Goal: Ask a question

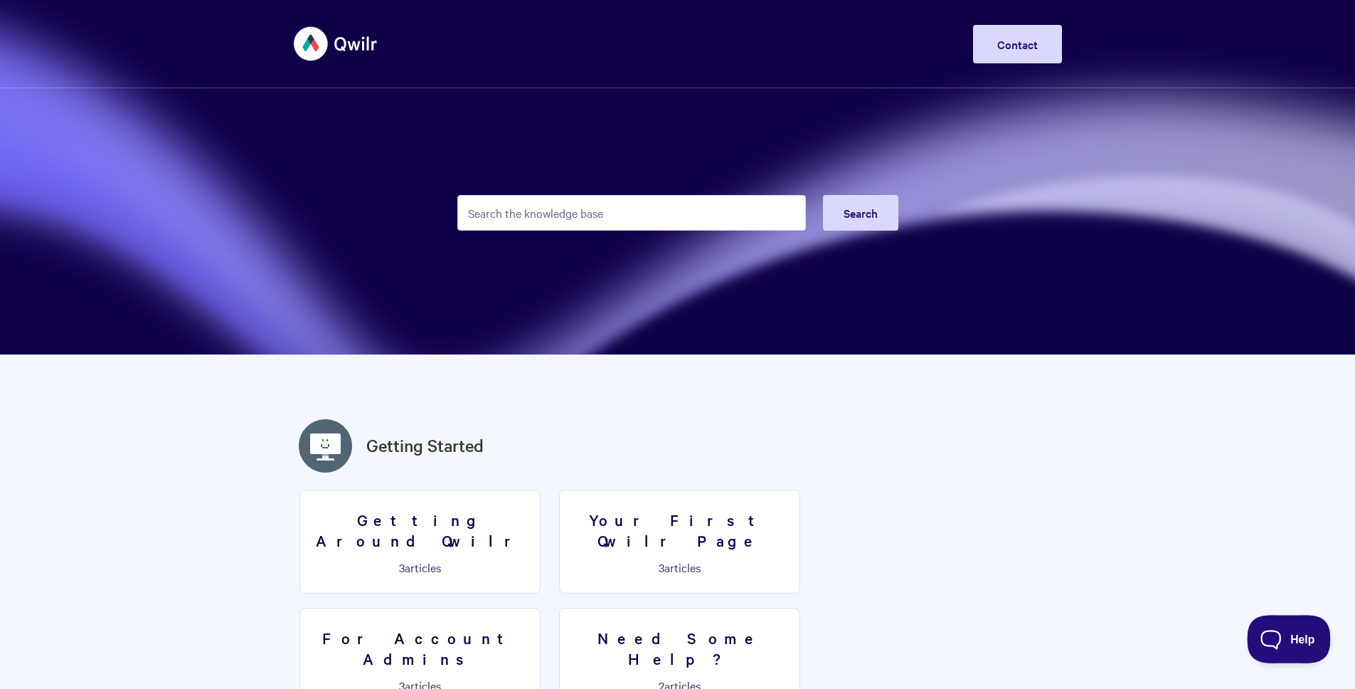
click at [1299, 644] on button "Help" at bounding box center [1284, 636] width 74 height 43
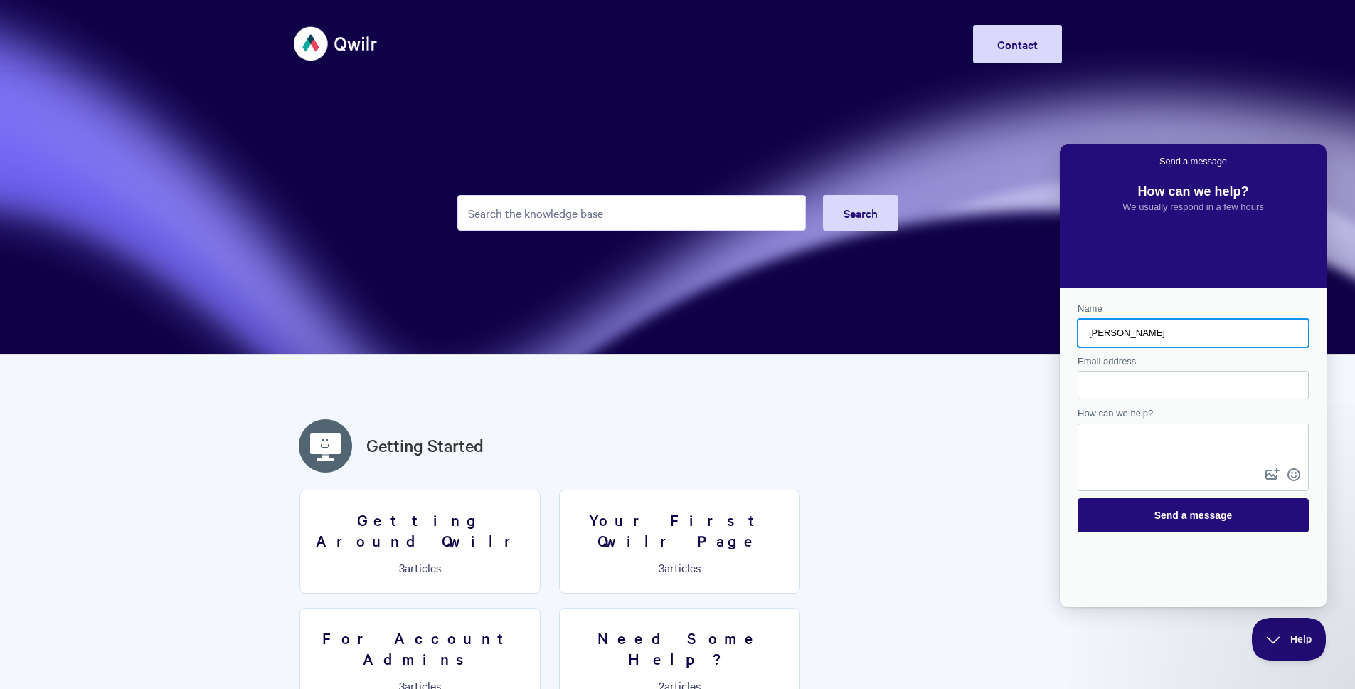
type input "[PERSON_NAME]"
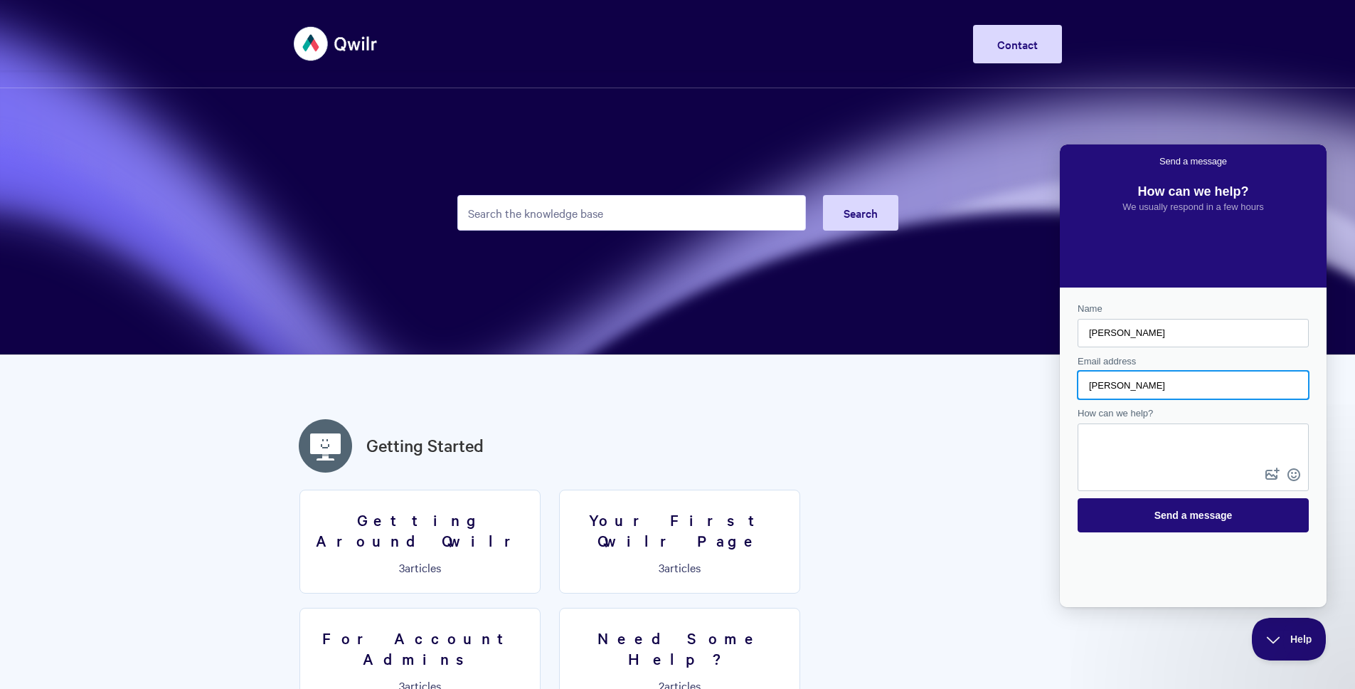
type input "[PERSON_NAME][EMAIL_ADDRESS][DOMAIN_NAME]"
click at [1204, 443] on textarea "How can we help?" at bounding box center [1193, 445] width 228 height 40
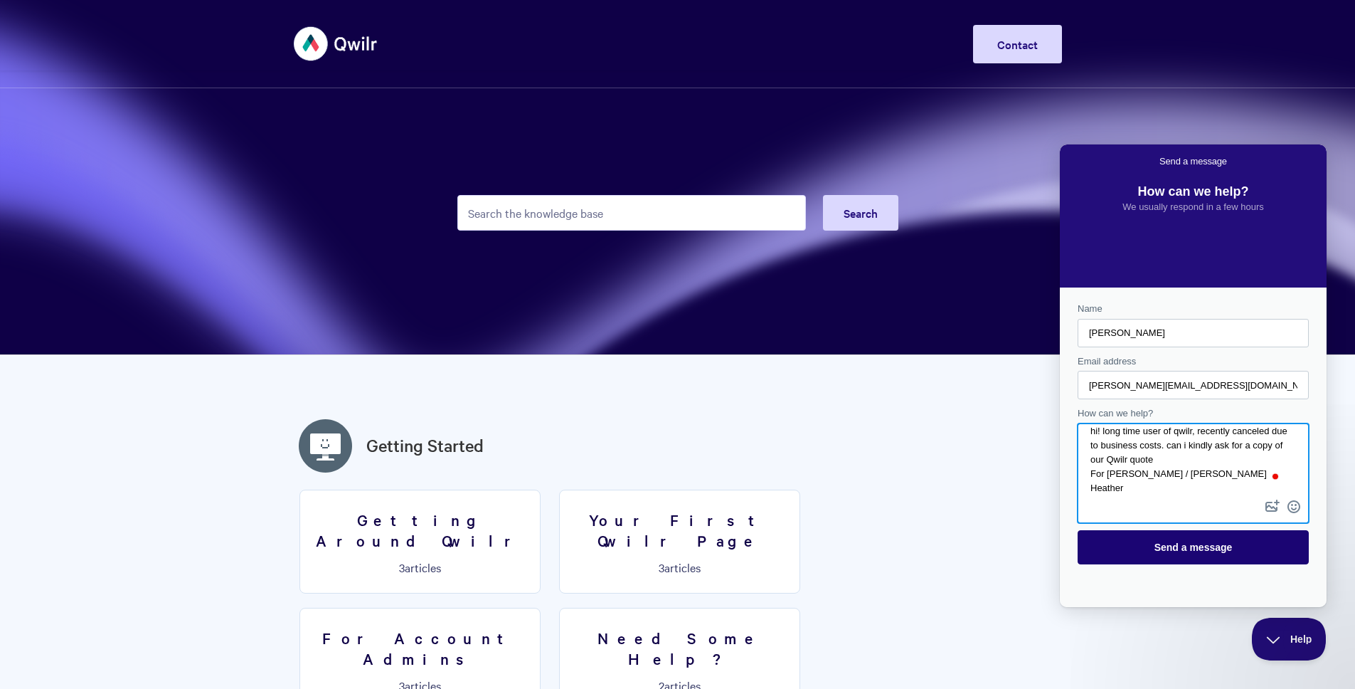
paste textarea "Swoodi-x-Future-Proof-oZnI2cqmRI6f"
click at [1143, 457] on textarea "hi! long time user of qwilr, recently canceled due to business costs. can i kin…" at bounding box center [1193, 461] width 228 height 72
click at [1229, 497] on div "Contact form" at bounding box center [1193, 473] width 231 height 100
click at [1229, 495] on textarea "hi! long time user of qwilr, recently canceled due to business costs. can i kin…" at bounding box center [1193, 461] width 228 height 72
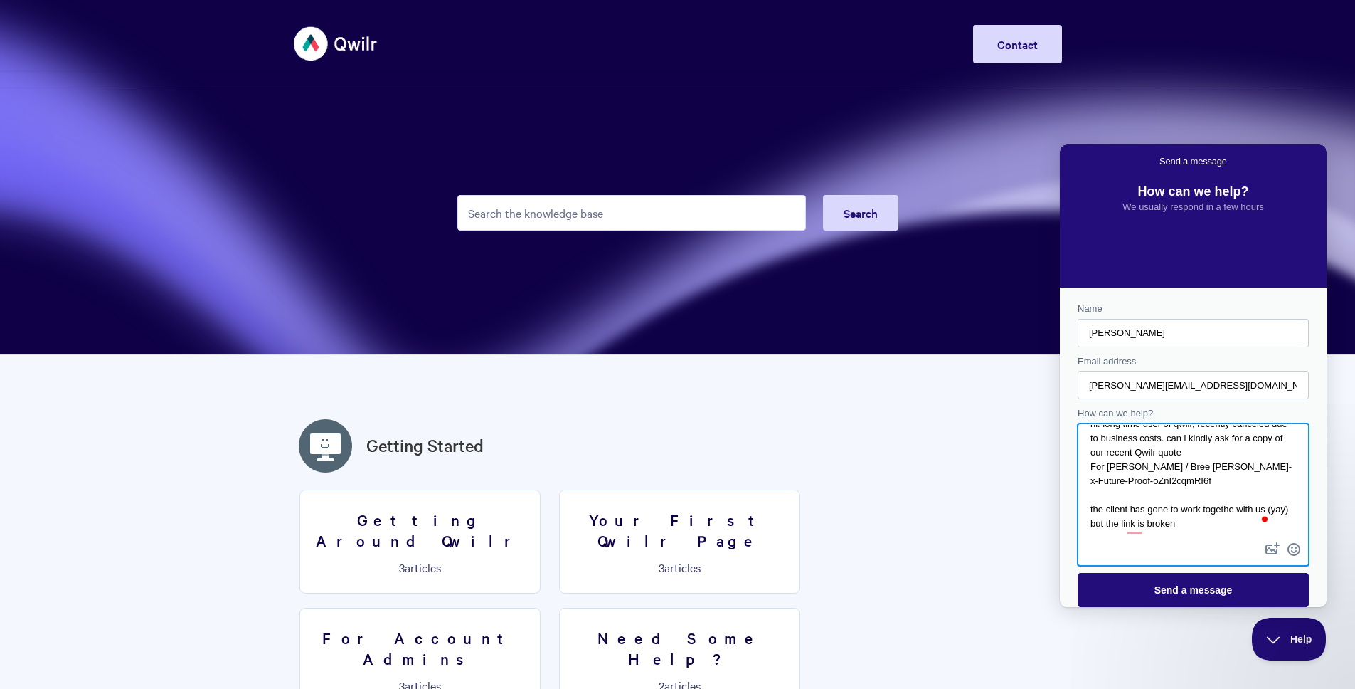
scroll to position [38, 0]
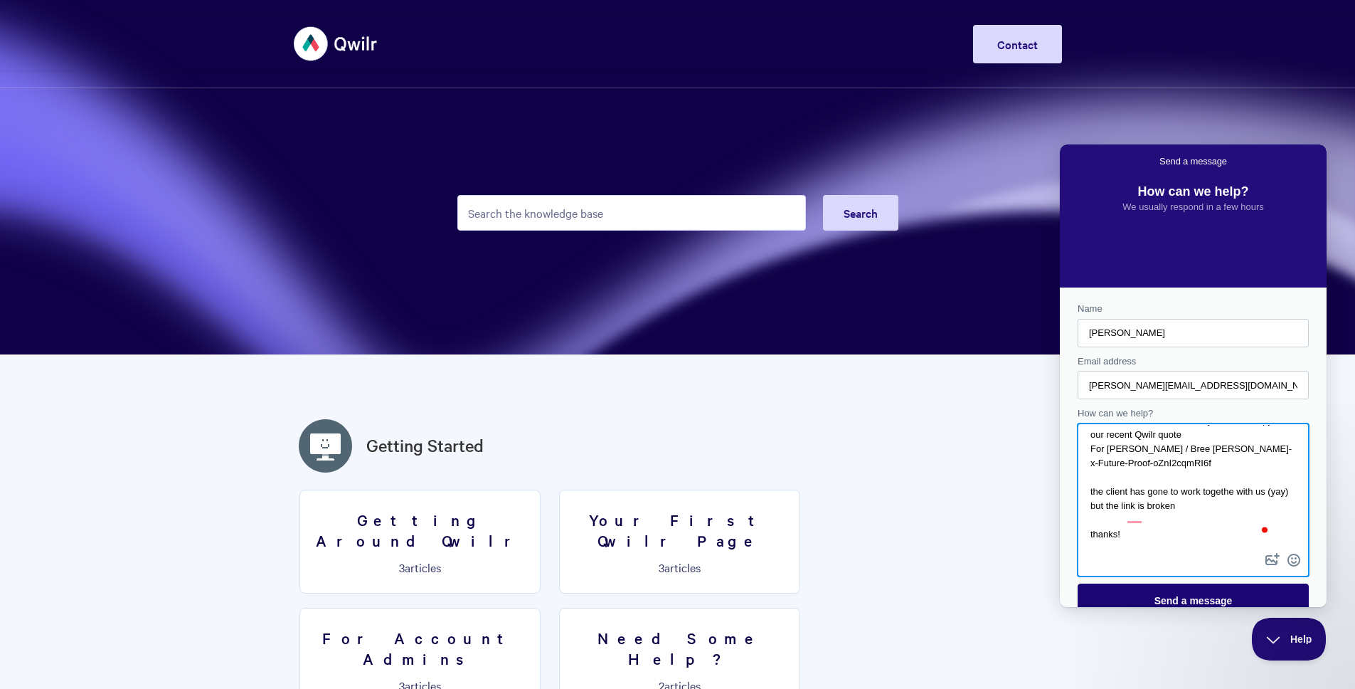
type textarea "hi! long time user of qwilr, recently canceled due to business costs. can i kin…"
click at [1206, 596] on span "Send a message" at bounding box center [1194, 600] width 78 height 11
